Goal: Navigation & Orientation: Find specific page/section

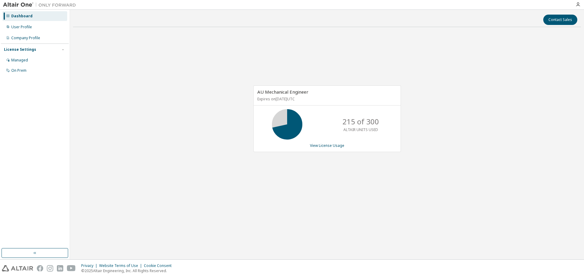
click at [577, 102] on div "AU Mechanical Engineer Expires on [DATE] UTC 215 of 300 ALTAIR UNITS USED View …" at bounding box center [327, 122] width 508 height 180
